Goal: Information Seeking & Learning: Learn about a topic

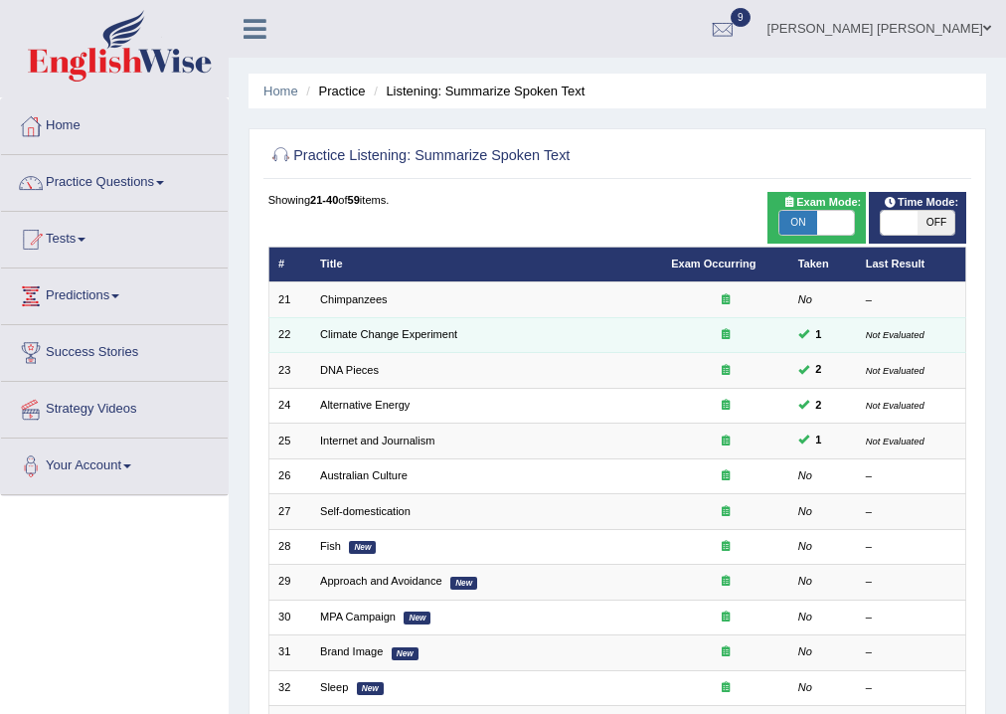
click at [419, 341] on td "Climate Change Experiment" at bounding box center [486, 334] width 351 height 35
click at [417, 335] on link "Climate Change Experiment" at bounding box center [388, 334] width 137 height 12
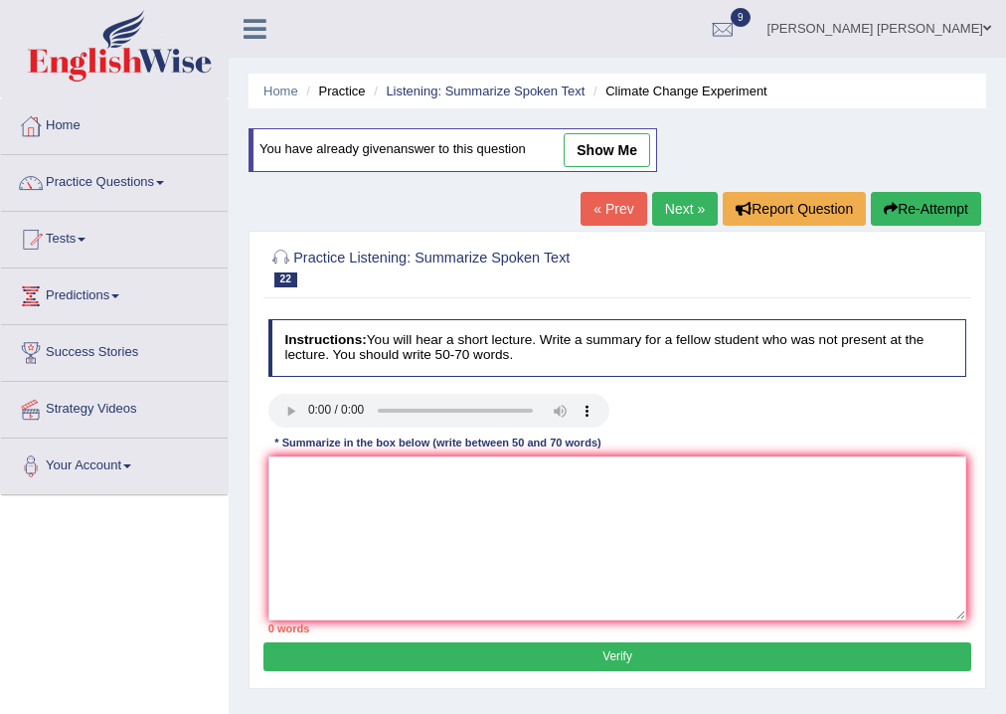
drag, startPoint x: 616, startPoint y: 130, endPoint x: 610, endPoint y: 158, distance: 28.5
click at [612, 155] on div "You have already given answer to this question show me" at bounding box center [453, 150] width 409 height 44
click at [610, 159] on link "show me" at bounding box center [607, 150] width 86 height 34
type textarea "The lecture was focused on "climate change". It began by discussing key points …"
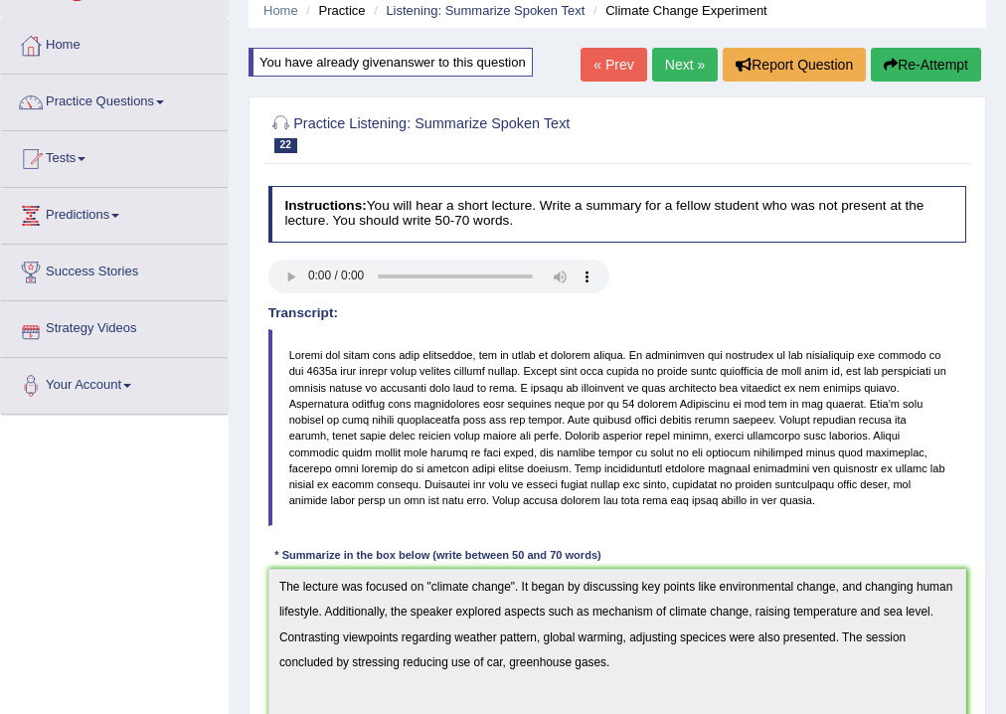
scroll to position [80, 0]
click at [660, 64] on link "Next »" at bounding box center [685, 66] width 66 height 34
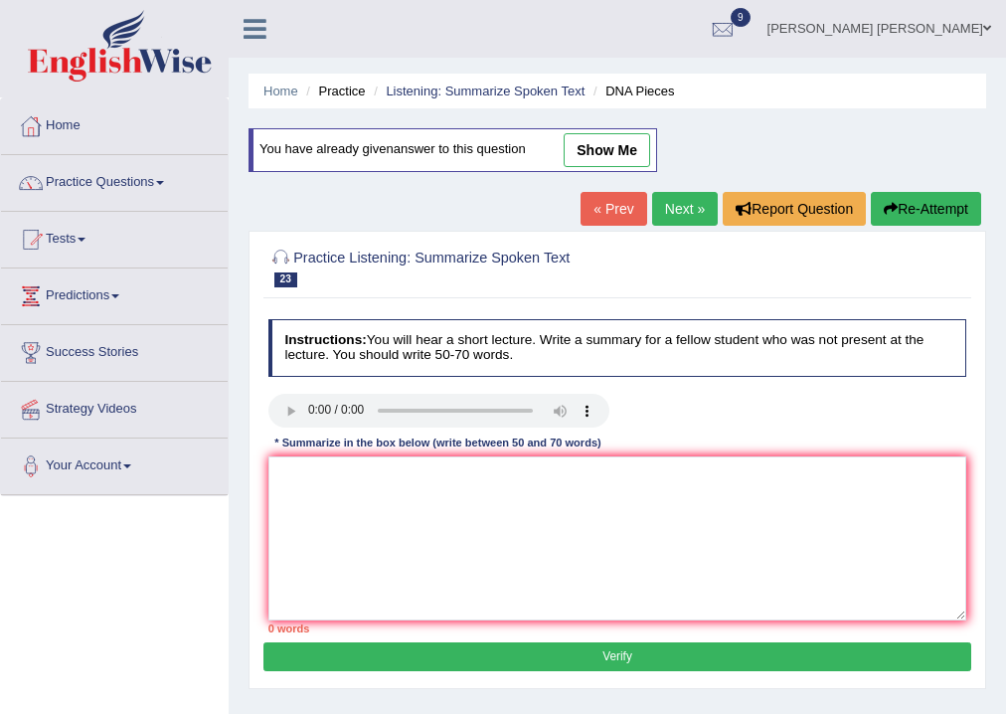
click at [613, 144] on link "show me" at bounding box center [607, 150] width 86 height 34
type textarea "The lecture was focused on "lab work". It began by discussing key points like a…"
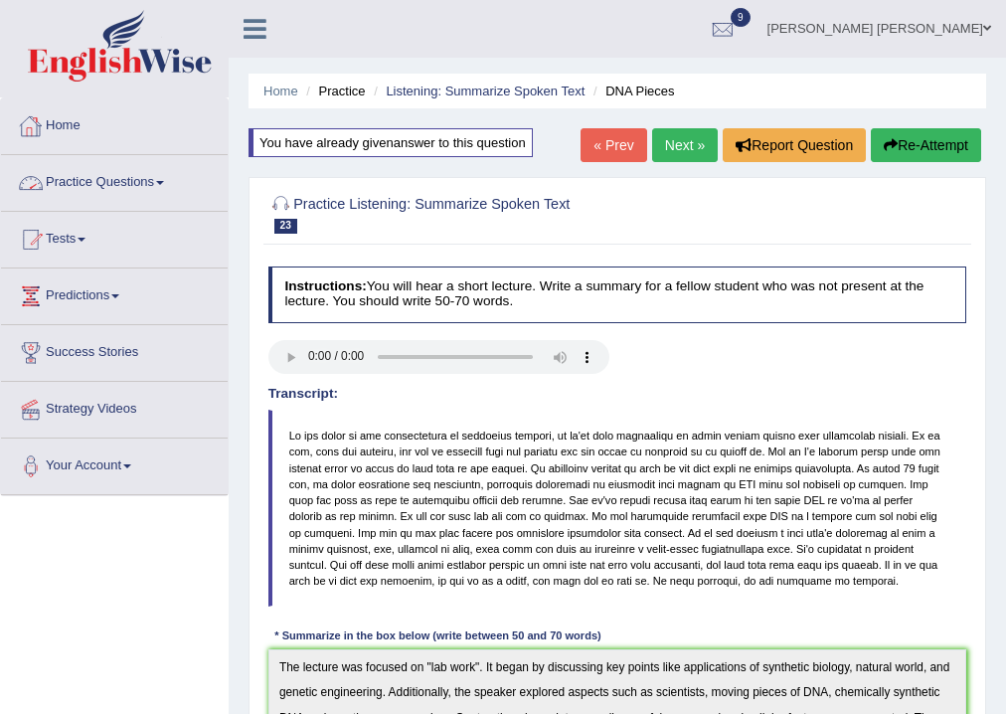
click at [170, 179] on link "Practice Questions" at bounding box center [114, 180] width 227 height 50
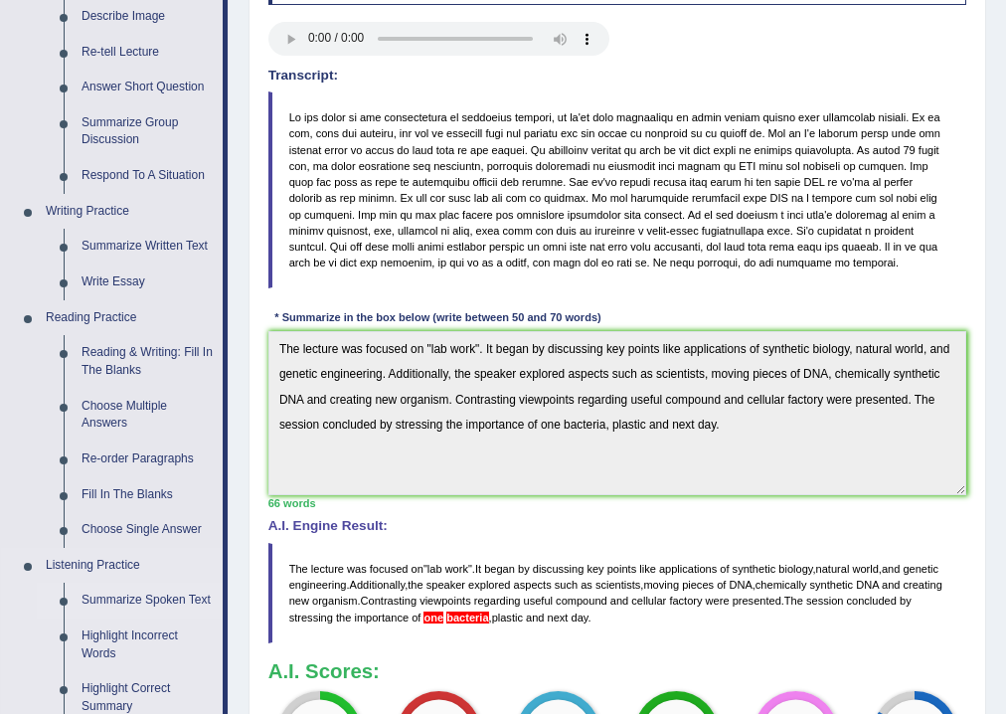
scroll to position [398, 0]
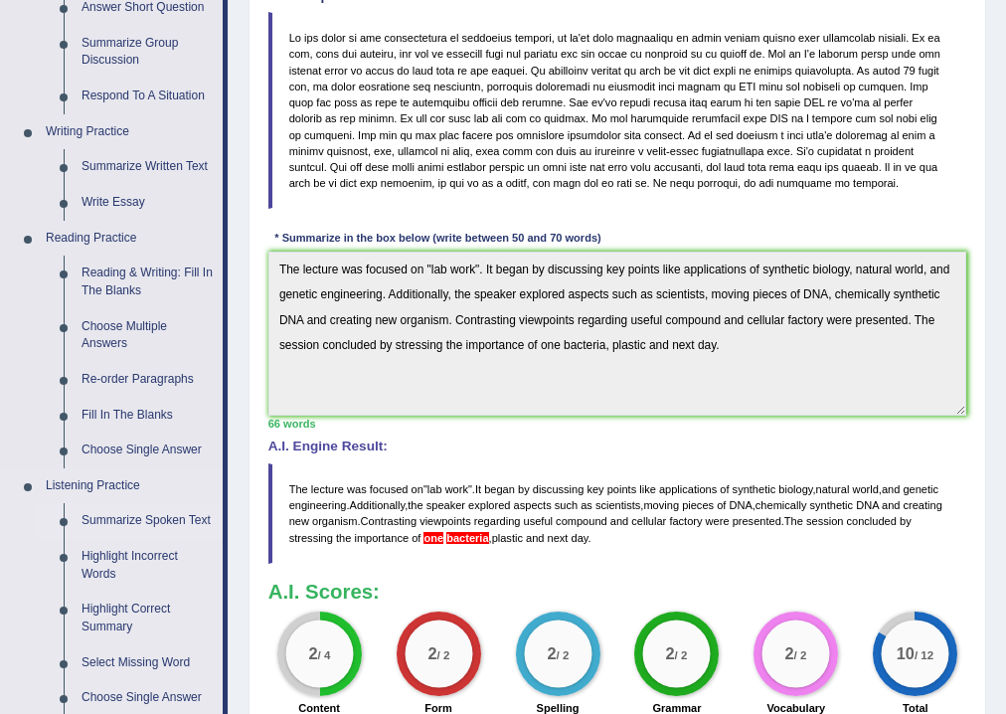
click at [142, 521] on link "Summarize Spoken Text" at bounding box center [148, 521] width 150 height 36
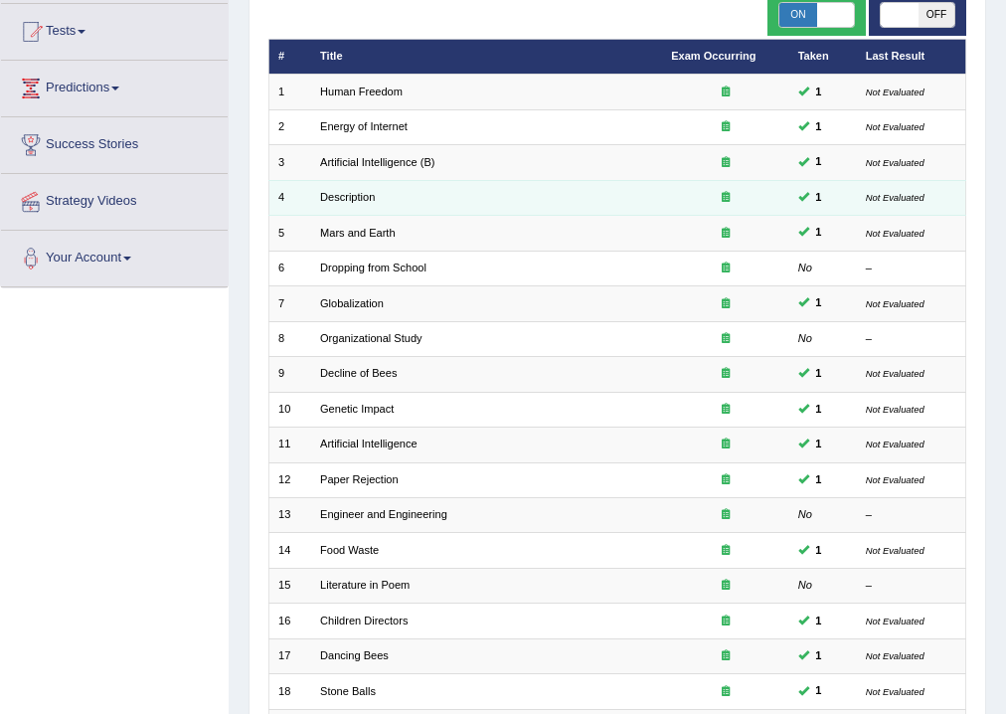
scroll to position [398, 0]
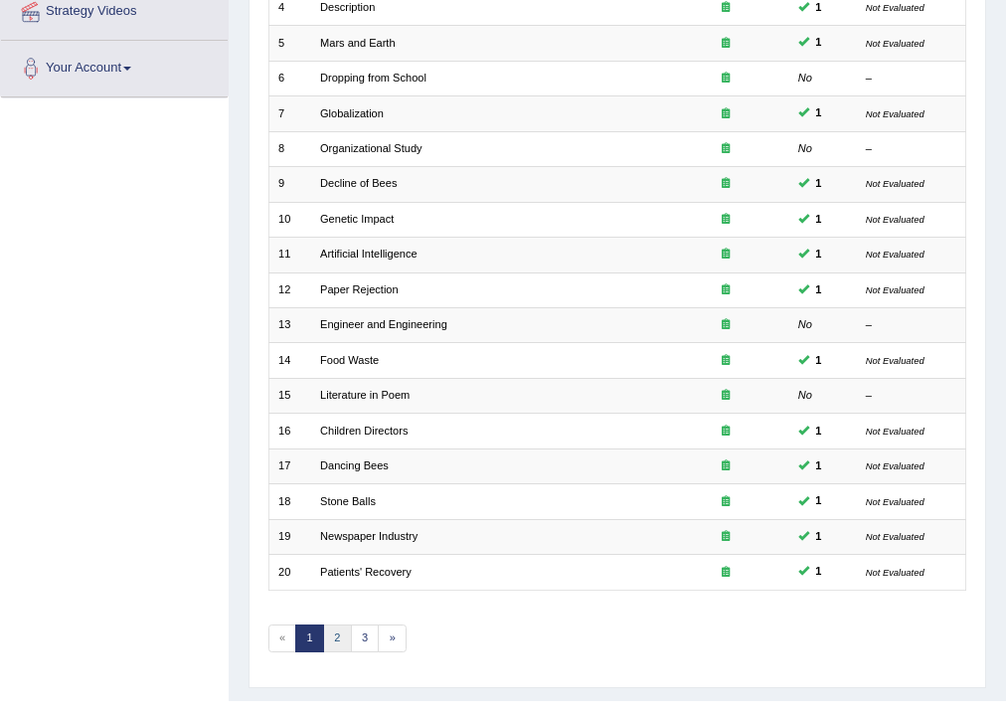
click at [340, 632] on link "2" at bounding box center [337, 638] width 29 height 28
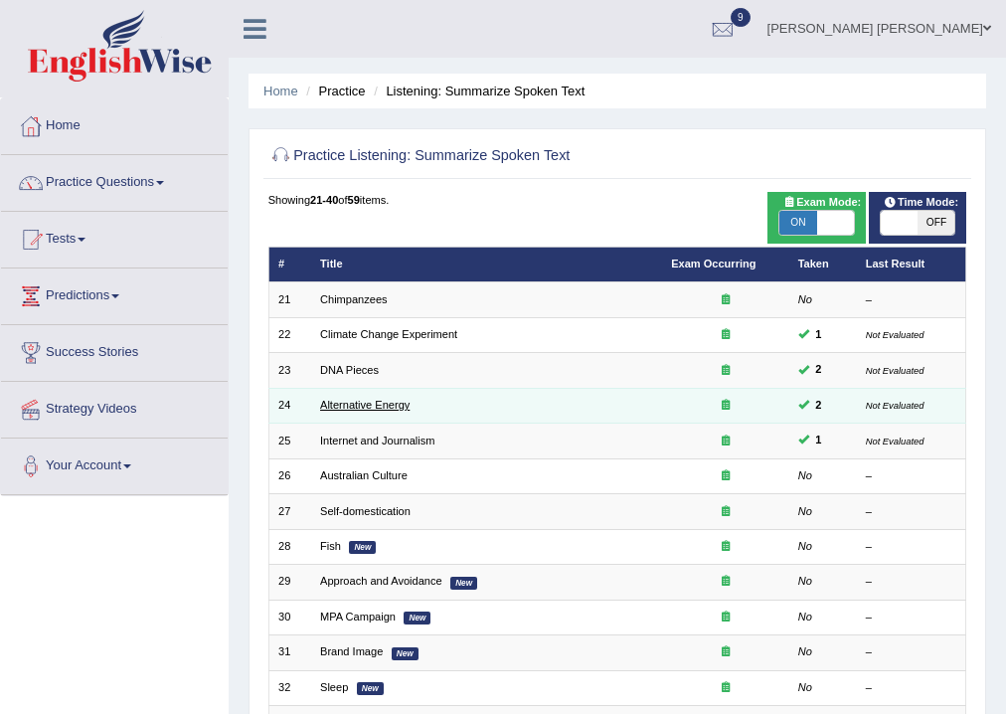
click at [355, 402] on link "Alternative Energy" at bounding box center [364, 405] width 89 height 12
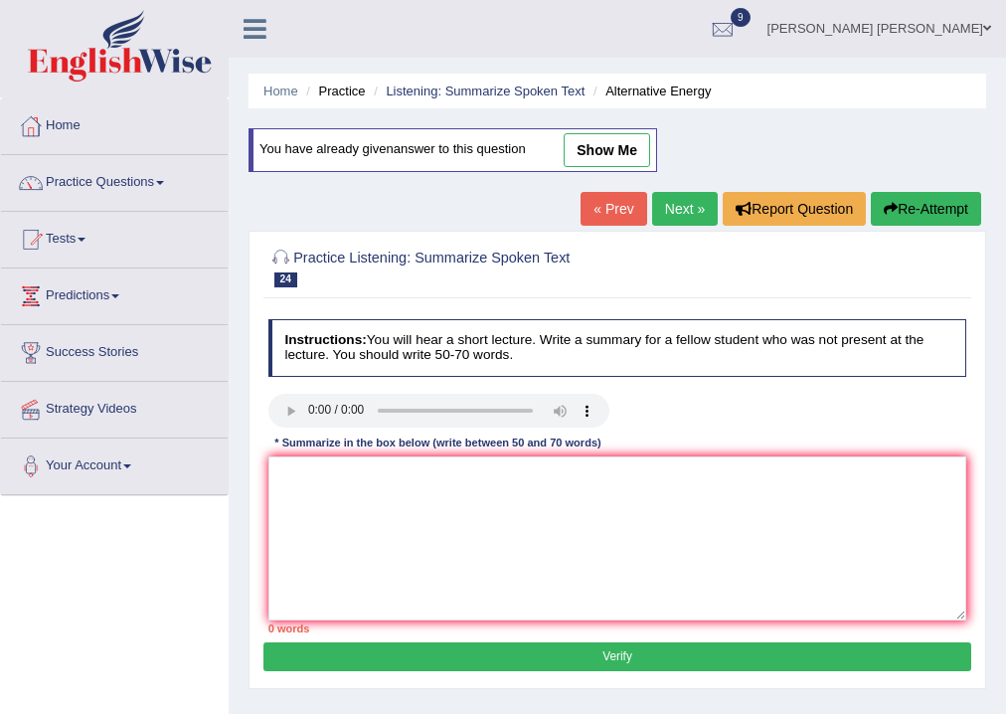
click at [613, 150] on link "show me" at bounding box center [607, 150] width 86 height 34
type textarea "The speaker provided a comprehensive overview of renewable enery, highlighting …"
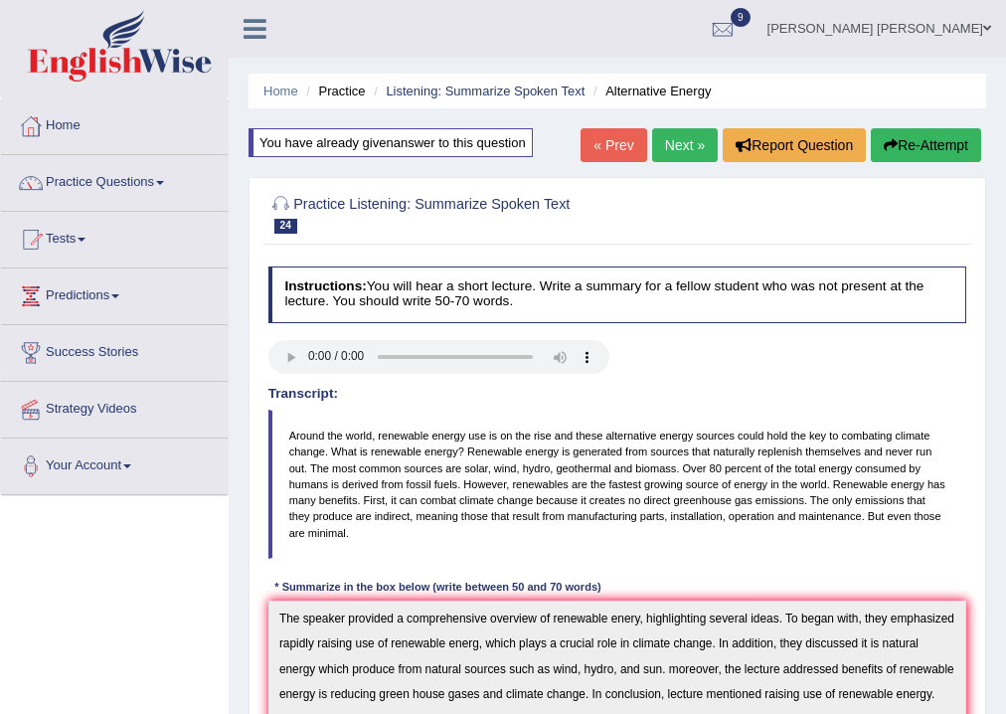
click at [680, 133] on link "Next »" at bounding box center [685, 145] width 66 height 34
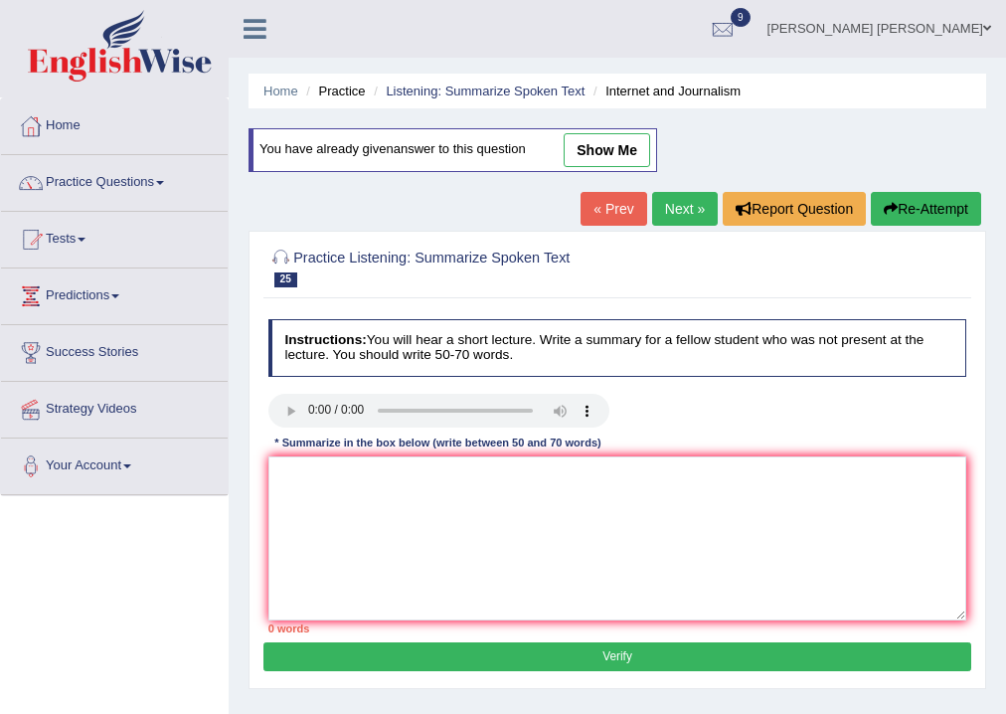
click at [627, 135] on link "show me" at bounding box center [607, 150] width 86 height 34
type textarea "The lecture was centered on "journalism". it began by discussing key points lik…"
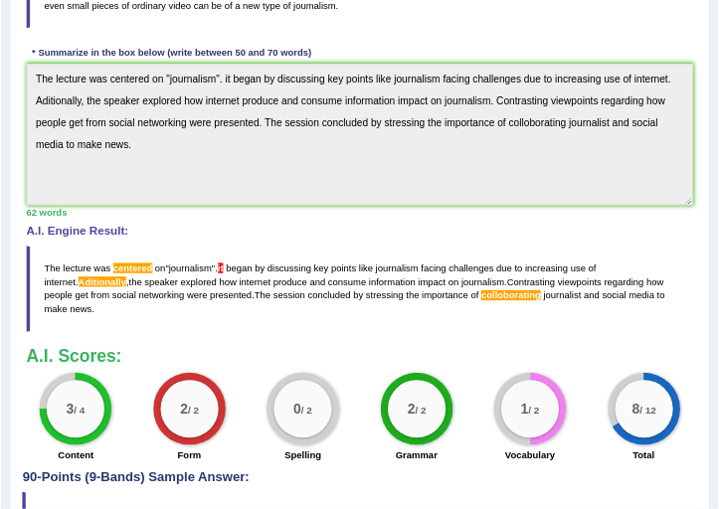
scroll to position [493, 0]
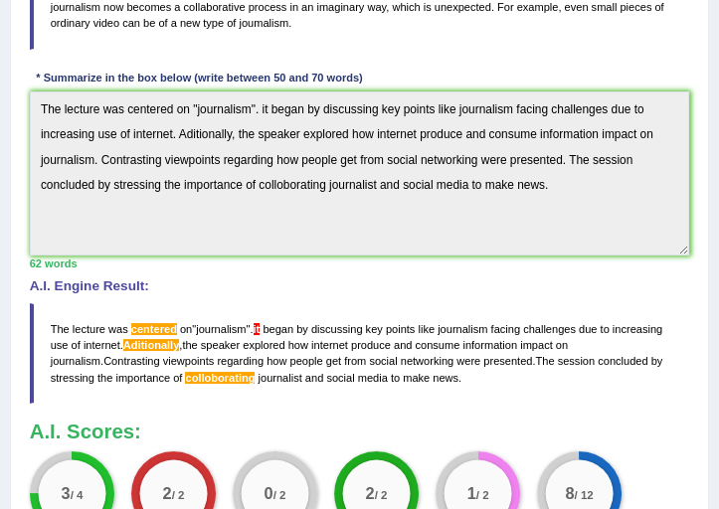
drag, startPoint x: 944, startPoint y: 0, endPoint x: 251, endPoint y: 404, distance: 802.7
click at [251, 404] on blockquote "The lecture was centered on " journalism ". it began by discussing key points l…" at bounding box center [360, 353] width 660 height 100
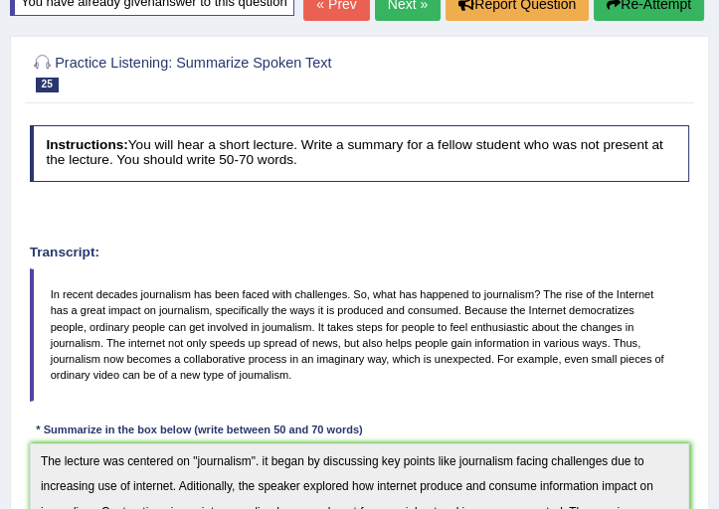
scroll to position [95, 0]
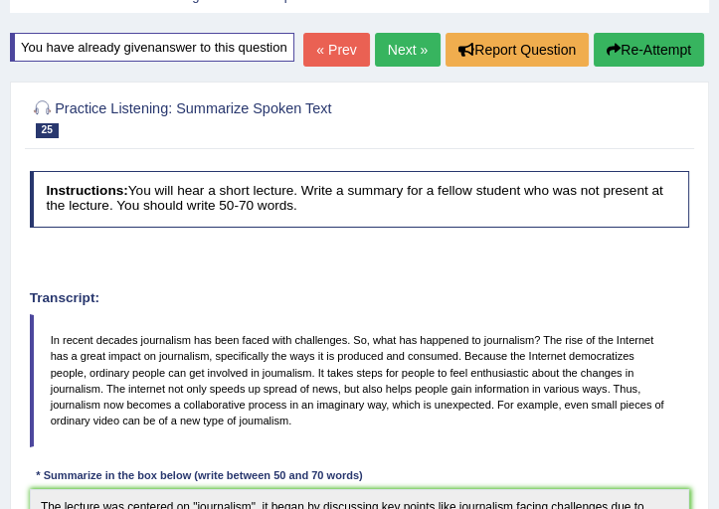
click at [421, 67] on link "Next »" at bounding box center [408, 50] width 66 height 34
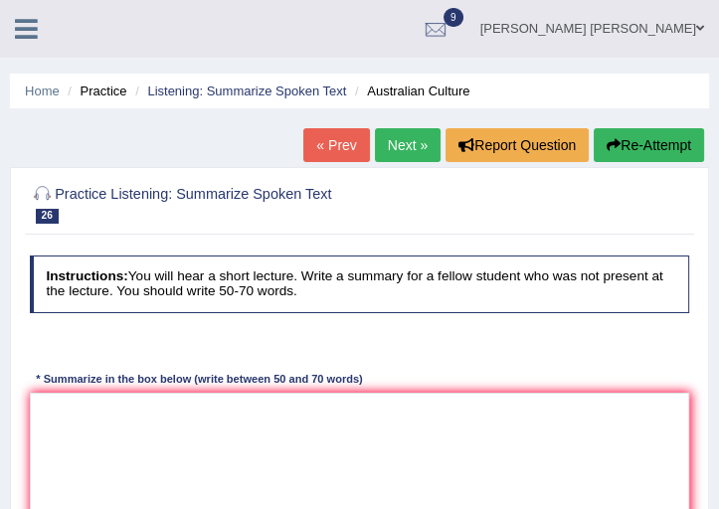
click at [402, 146] on link "Next »" at bounding box center [408, 145] width 66 height 34
click at [16, 36] on icon at bounding box center [26, 29] width 23 height 26
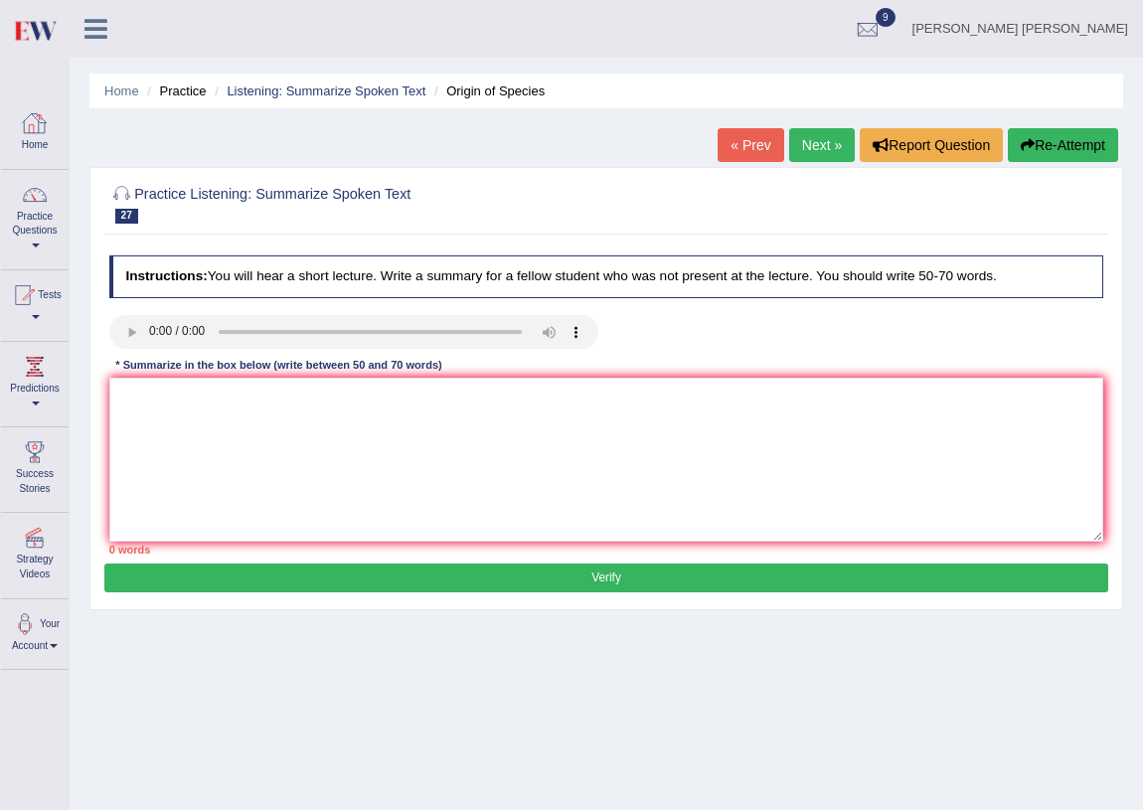
drag, startPoint x: 721, startPoint y: 1, endPoint x: 38, endPoint y: 124, distance: 694.0
click at [38, 124] on div at bounding box center [35, 123] width 30 height 30
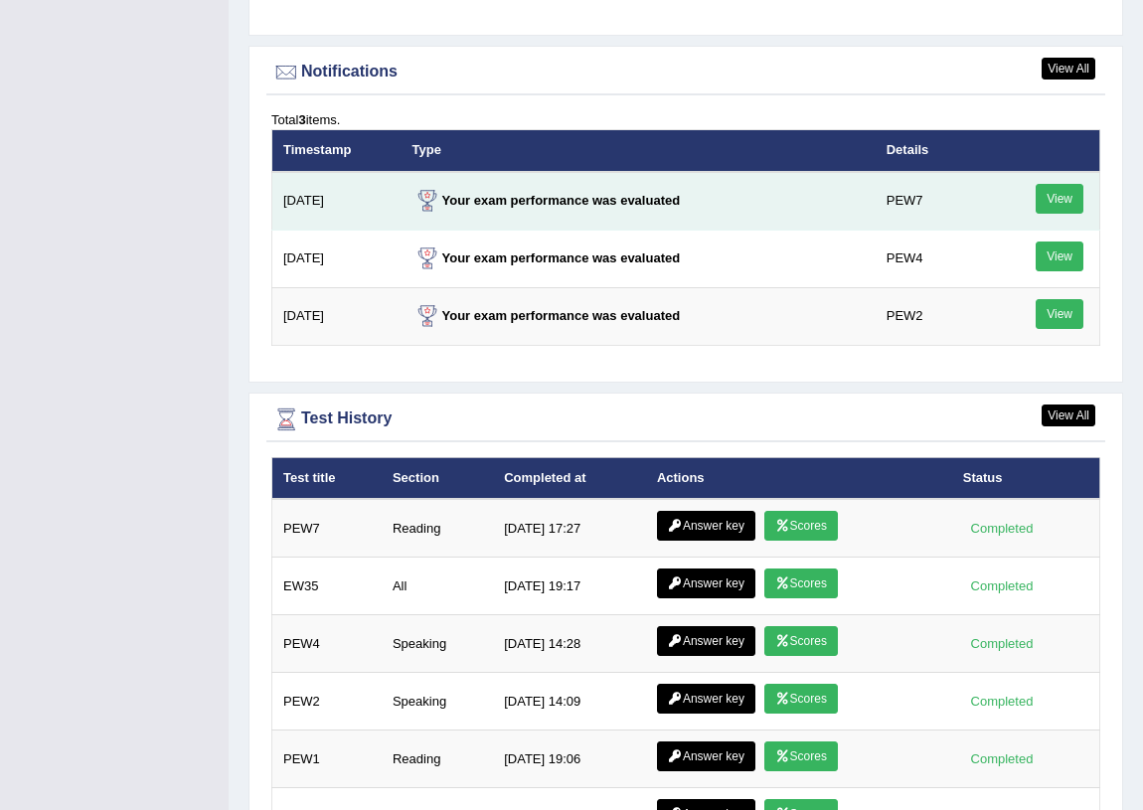
scroll to position [2440, 0]
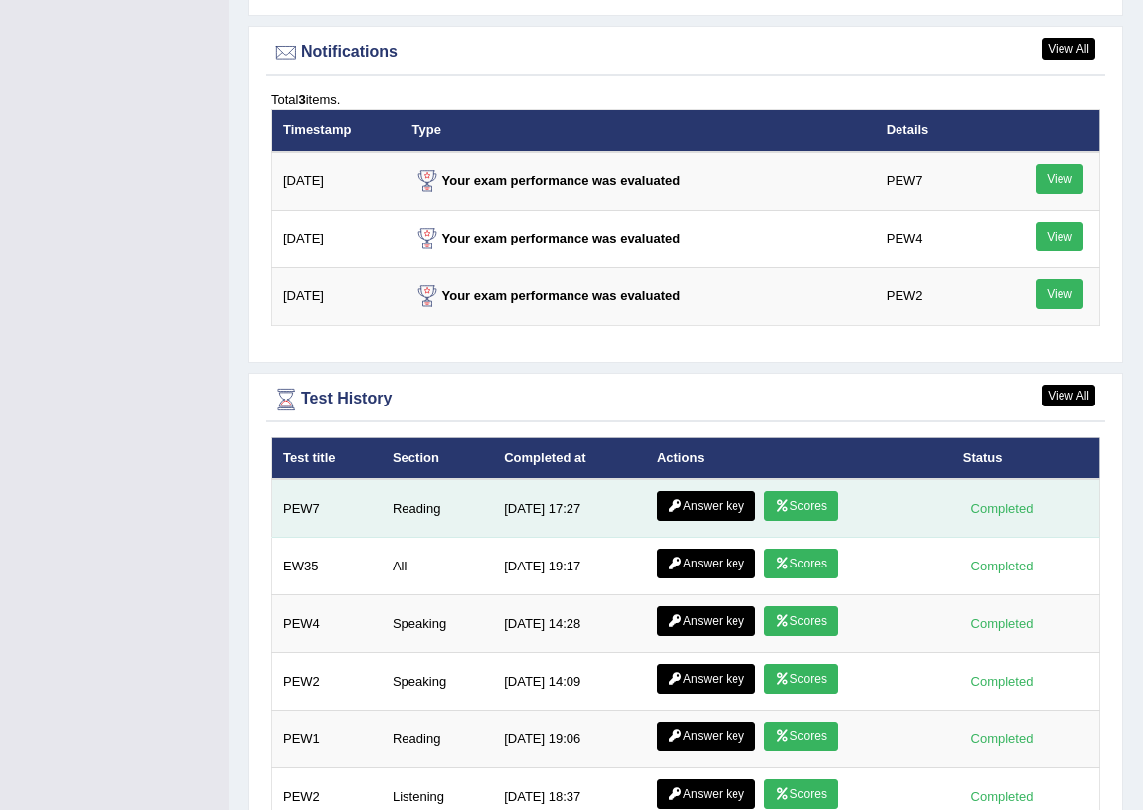
click at [717, 505] on link "Answer key" at bounding box center [706, 506] width 98 height 30
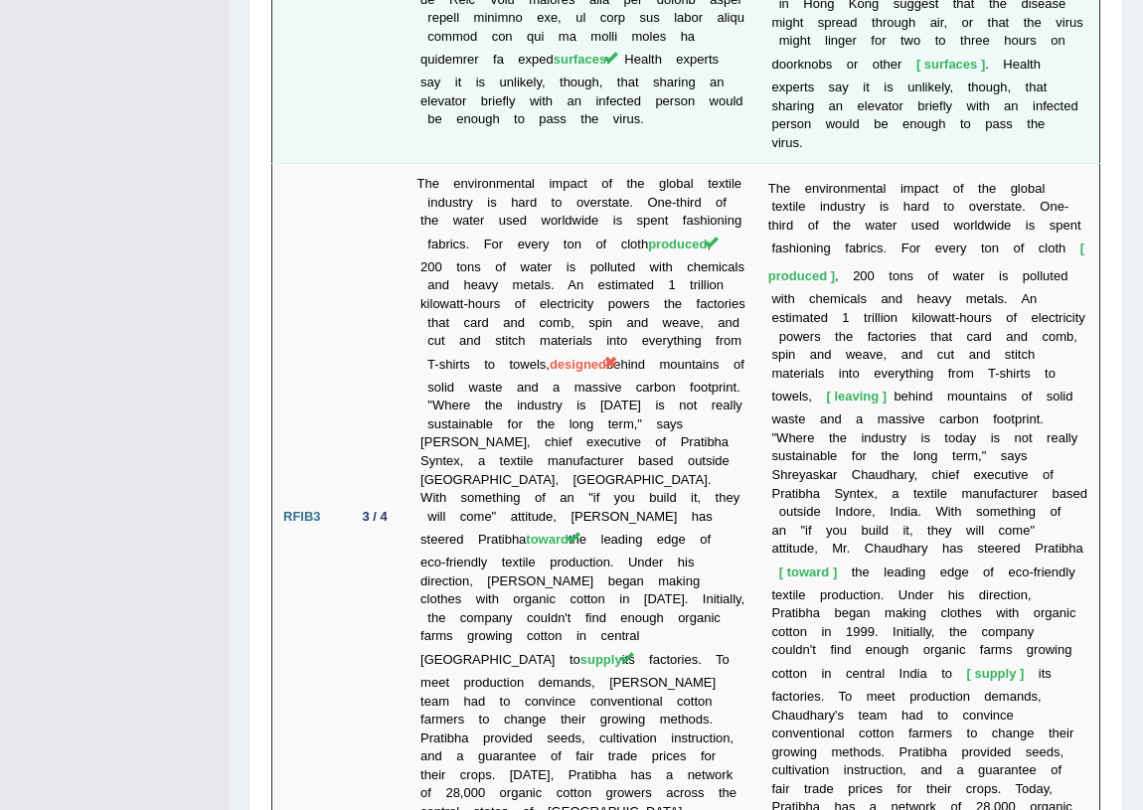
scroll to position [4006, 0]
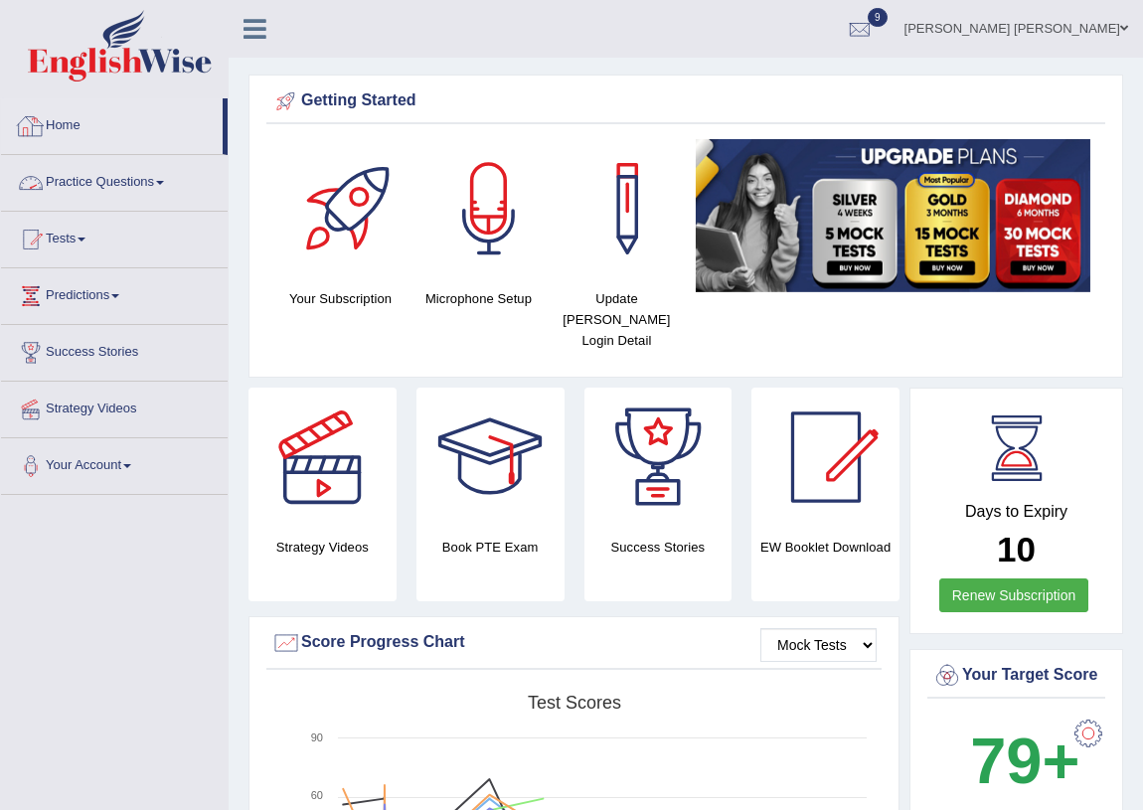
click at [66, 119] on link "Home" at bounding box center [112, 123] width 222 height 50
click at [88, 244] on link "Tests" at bounding box center [114, 237] width 227 height 50
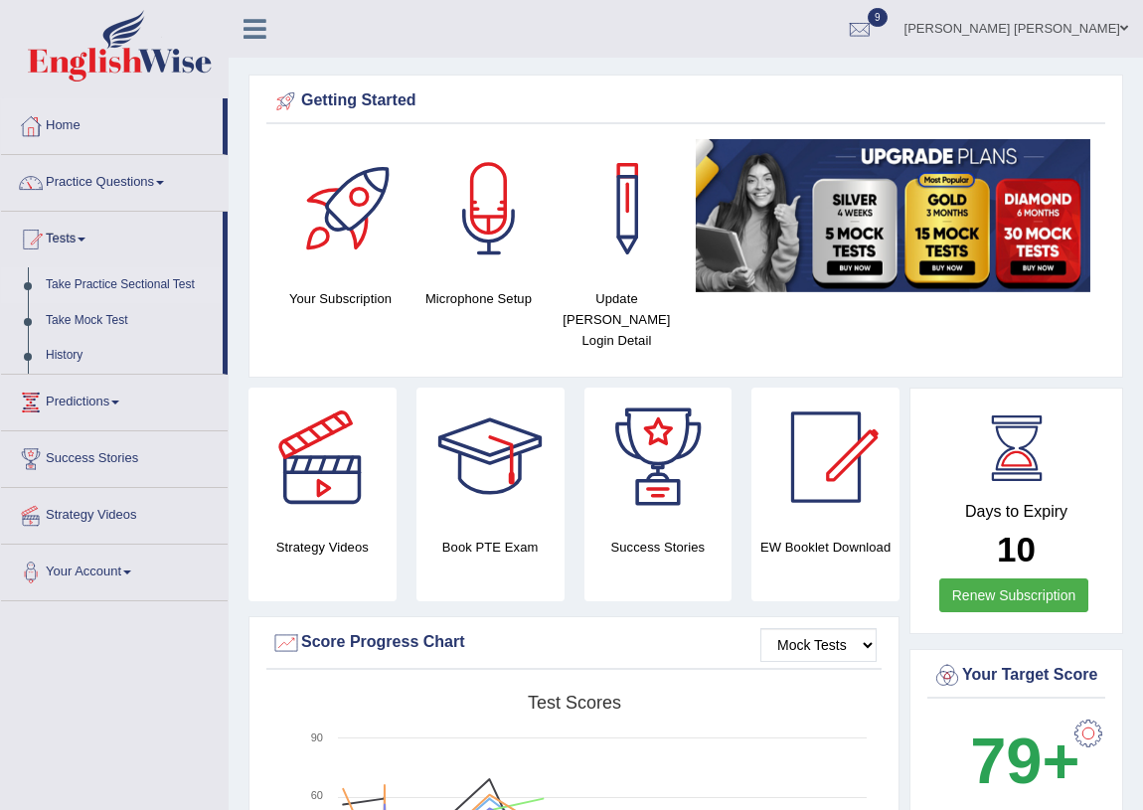
click at [136, 283] on link "Take Practice Sectional Test" at bounding box center [130, 285] width 186 height 36
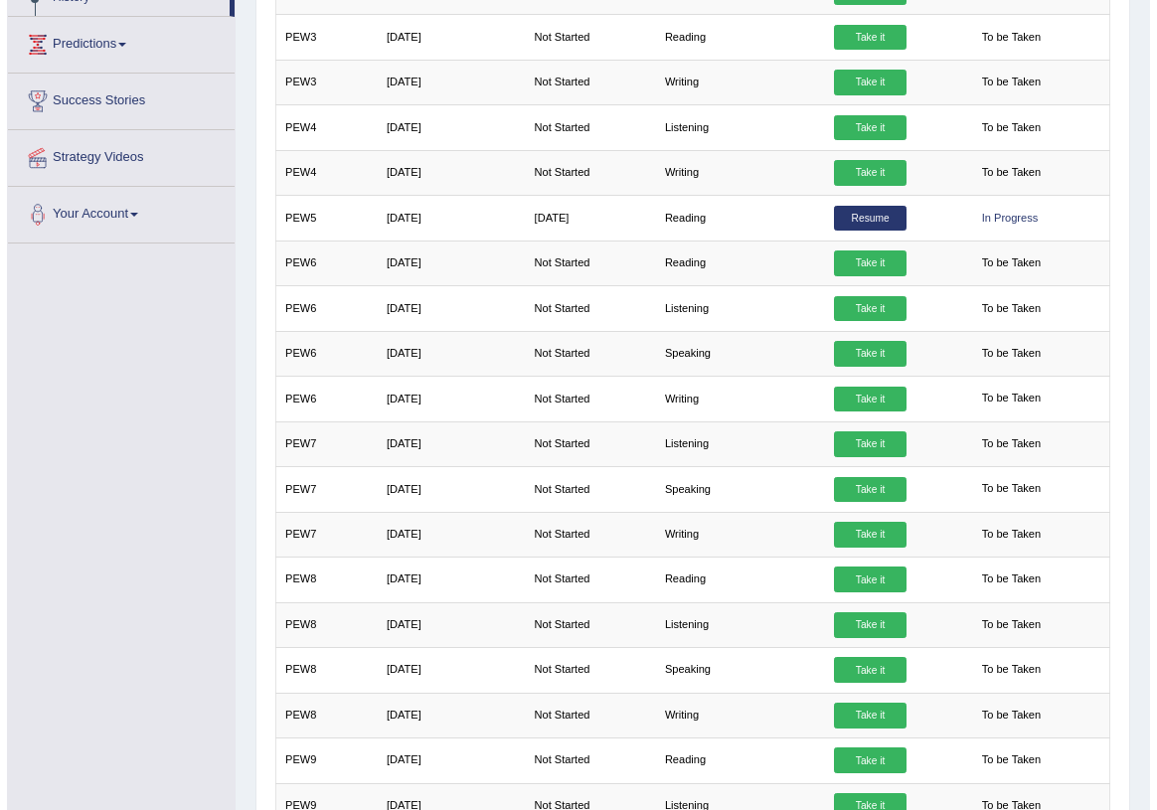
scroll to position [361, 0]
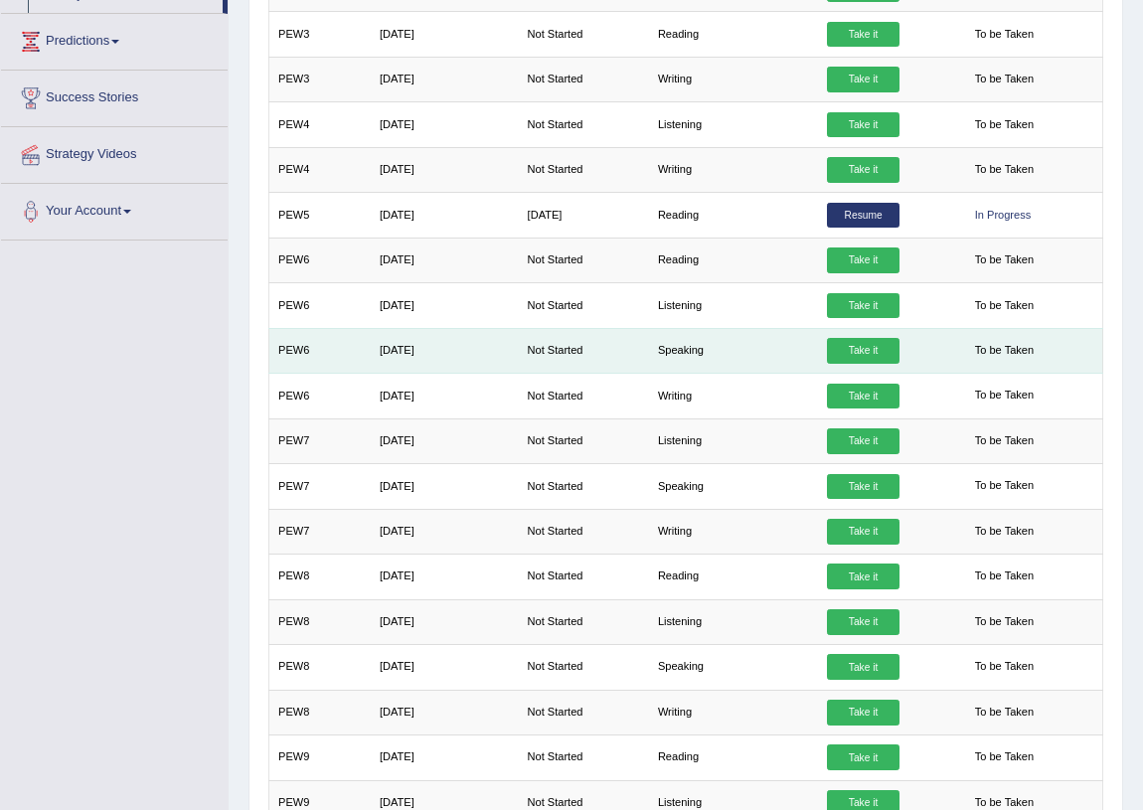
click at [875, 348] on link "Take it" at bounding box center [863, 351] width 72 height 26
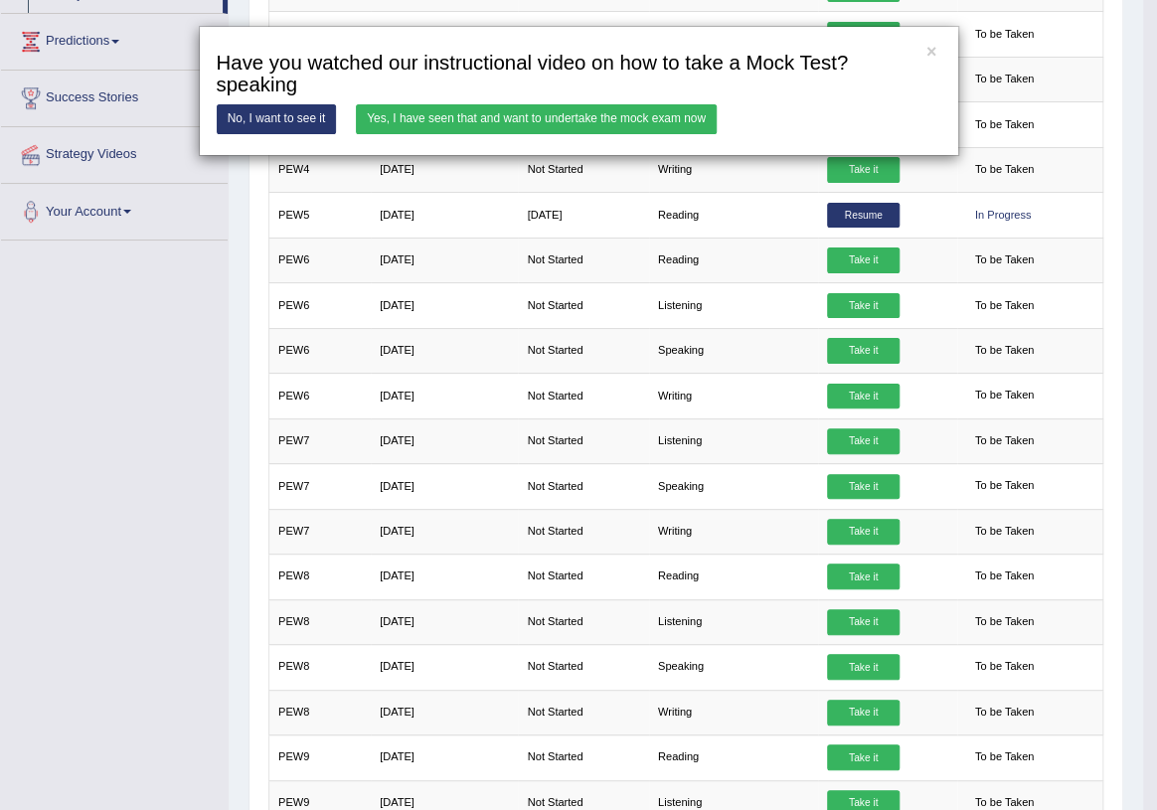
click at [627, 125] on link "Yes, I have seen that and want to undertake the mock exam now" at bounding box center [536, 118] width 361 height 29
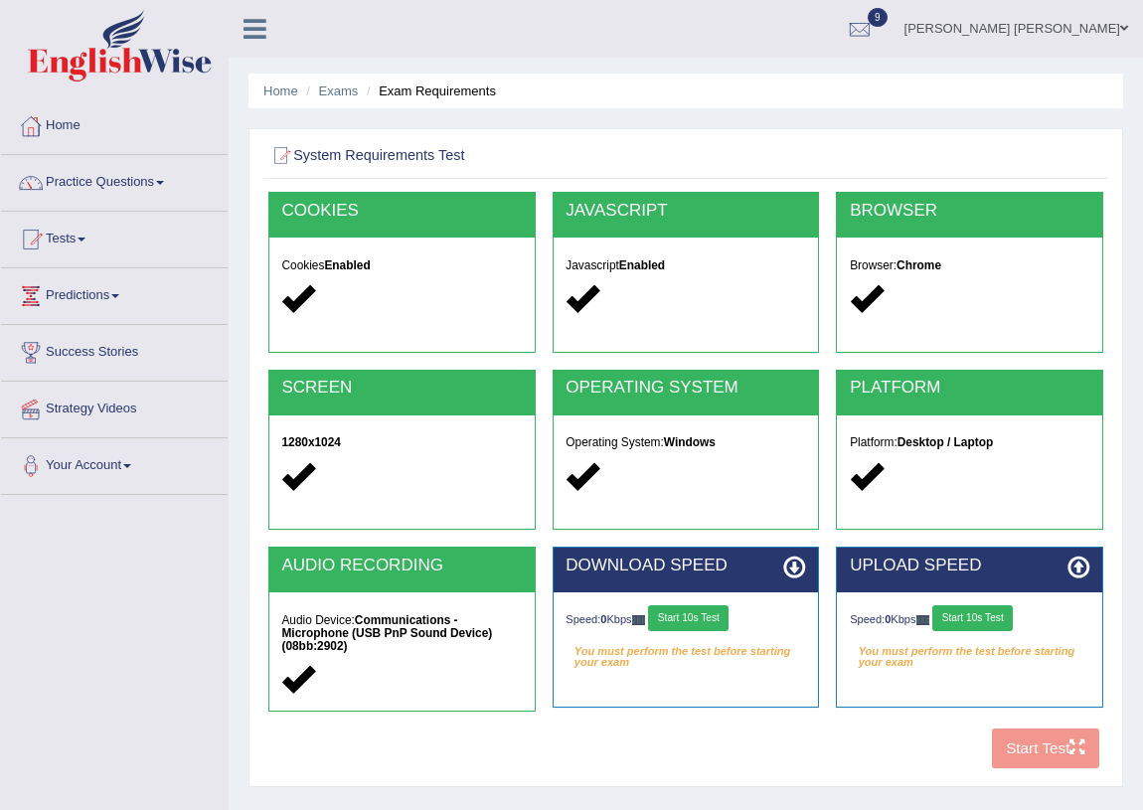
click at [699, 616] on button "Start 10s Test" at bounding box center [688, 618] width 81 height 26
click at [999, 622] on button "Start 10s Test" at bounding box center [972, 618] width 81 height 26
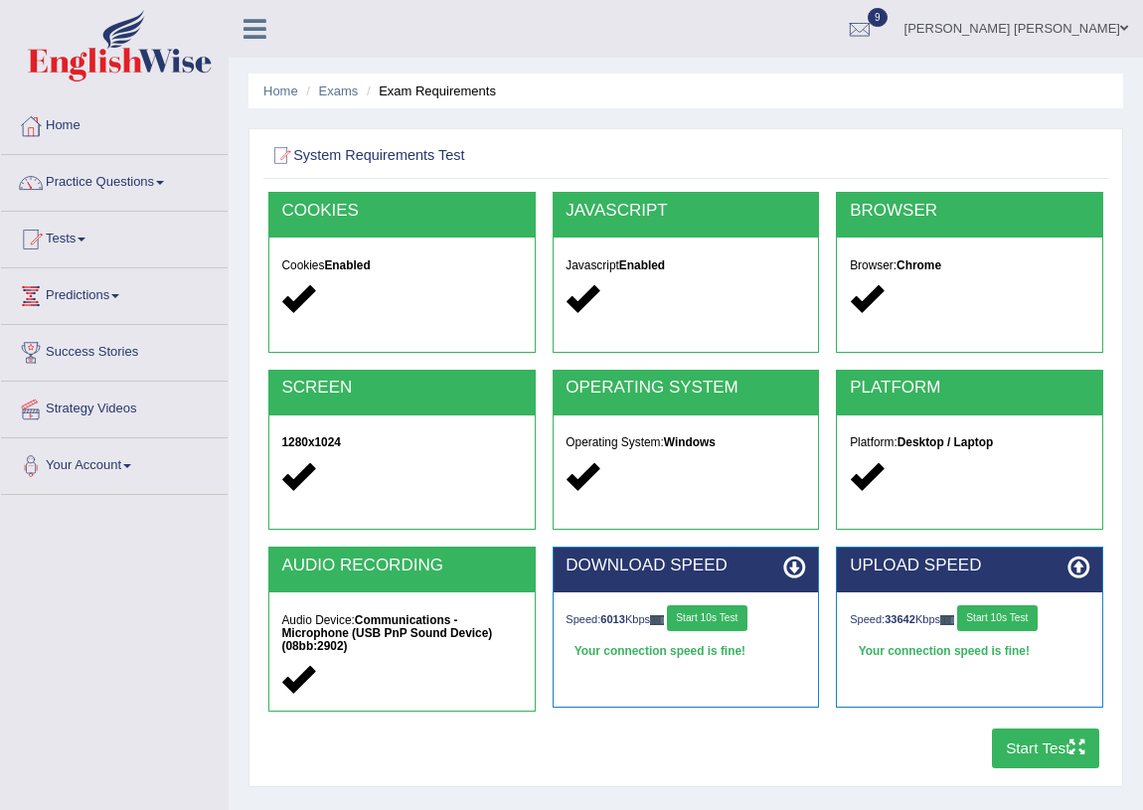
click at [1018, 738] on button "Start Test" at bounding box center [1046, 748] width 108 height 39
